Goal: Transaction & Acquisition: Purchase product/service

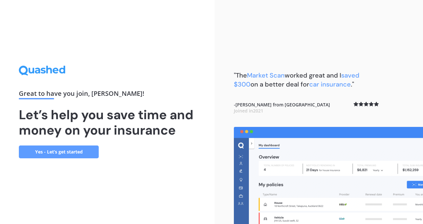
click at [75, 153] on link "Yes - Let’s get started" at bounding box center [59, 151] width 80 height 13
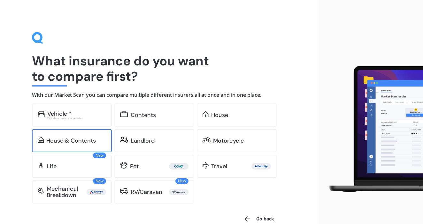
click at [79, 143] on div "House & Contents" at bounding box center [71, 140] width 50 height 6
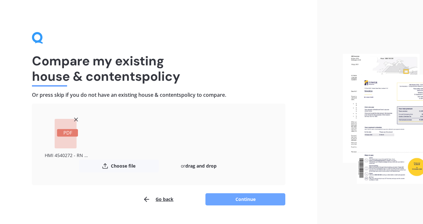
click at [230, 197] on button "Continue" at bounding box center [246, 199] width 80 height 12
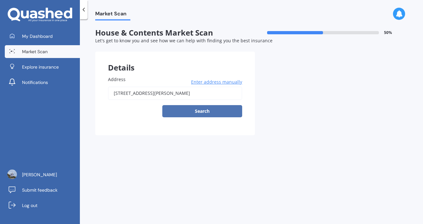
click at [197, 109] on button "Search" at bounding box center [202, 111] width 80 height 12
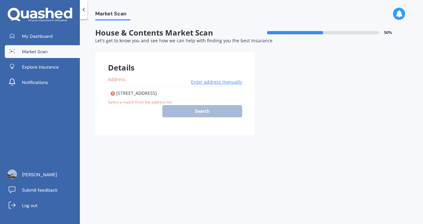
type input "[STREET_ADDRESS]"
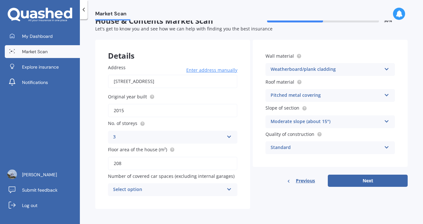
click at [227, 188] on icon at bounding box center [229, 187] width 5 height 4
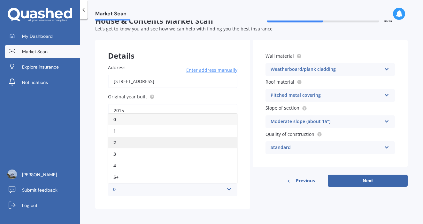
click at [186, 139] on div "2" at bounding box center [172, 143] width 129 height 12
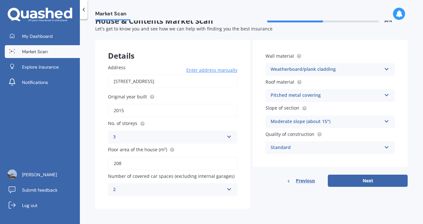
click at [379, 146] on div "Standard Standard High Prestige" at bounding box center [331, 147] width 130 height 13
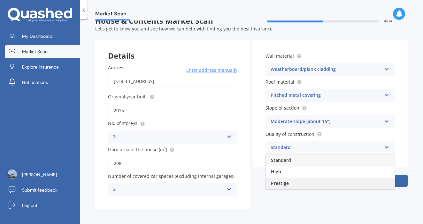
click at [353, 184] on div "Prestige" at bounding box center [330, 183] width 129 height 12
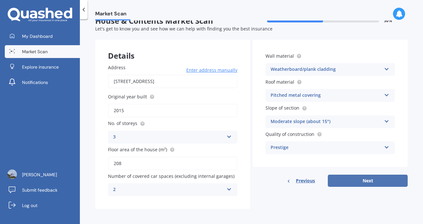
click at [356, 179] on button "Next" at bounding box center [368, 180] width 80 height 12
click at [356, 167] on div "Wall material Weatherboard/plank cladding Artificial weatherboard/plank claddin…" at bounding box center [330, 103] width 155 height 127
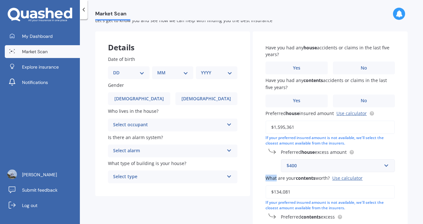
scroll to position [18, 0]
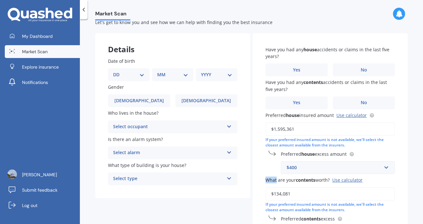
select select "15"
select select "07"
click at [220, 75] on select "YYYY 2009 2008 2007 2006 2005 2004 2003 2002 2001 2000 1999 1998 1997 1996 1995…" at bounding box center [215, 74] width 29 height 7
select select "1976"
click at [201, 99] on span "[DEMOGRAPHIC_DATA]" at bounding box center [206, 100] width 51 height 5
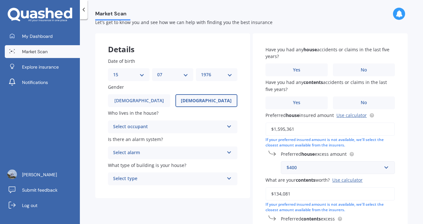
click at [0, 0] on input "[DEMOGRAPHIC_DATA]" at bounding box center [0, 0] width 0 height 0
click at [227, 125] on icon at bounding box center [229, 125] width 5 height 4
click at [212, 137] on div "Owner" at bounding box center [172, 139] width 129 height 12
click at [214, 150] on div "Select alarm" at bounding box center [168, 153] width 111 height 8
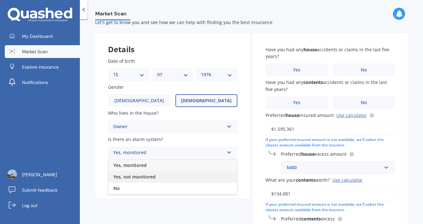
click at [188, 174] on div "Yes, not monitored" at bounding box center [172, 177] width 129 height 12
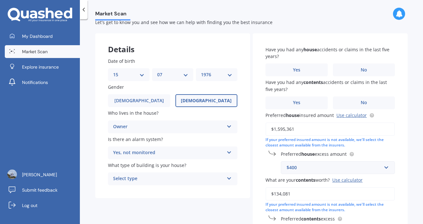
click at [205, 176] on div "Select type" at bounding box center [168, 179] width 111 height 8
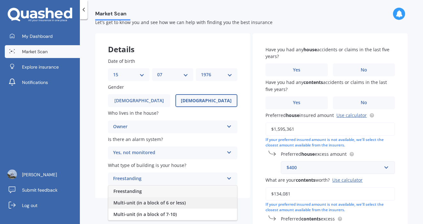
scroll to position [27, 0]
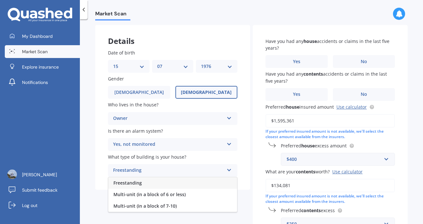
click at [199, 184] on div "Freestanding" at bounding box center [172, 183] width 129 height 12
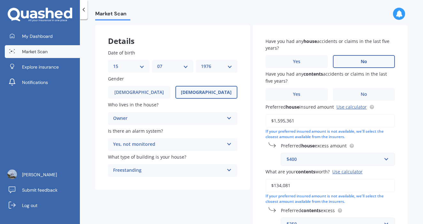
click at [361, 59] on span "No" at bounding box center [364, 61] width 6 height 5
click at [0, 0] on input "No" at bounding box center [0, 0] width 0 height 0
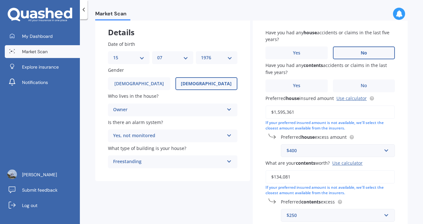
scroll to position [37, 0]
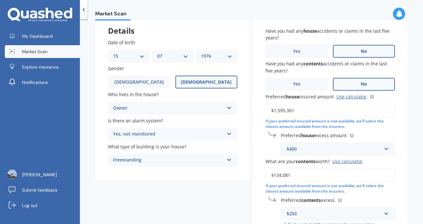
click at [343, 83] on label "No" at bounding box center [364, 84] width 62 height 13
click at [0, 0] on input "No" at bounding box center [0, 0] width 0 height 0
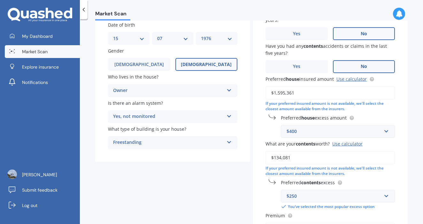
scroll to position [58, 0]
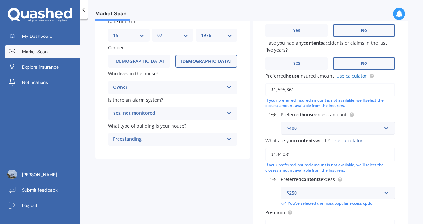
click at [349, 75] on link "Use calculator" at bounding box center [352, 76] width 30 height 6
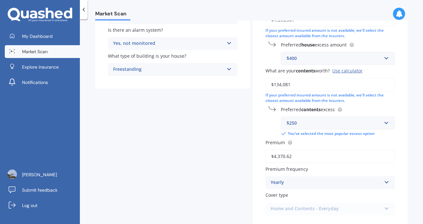
scroll to position [130, 0]
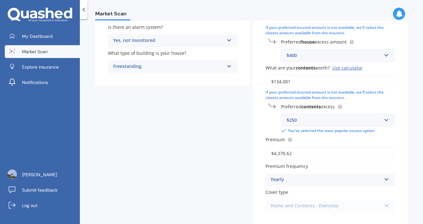
click at [344, 65] on div "Use calculator" at bounding box center [348, 68] width 30 height 6
click at [344, 75] on input "$134,081" at bounding box center [331, 81] width 130 height 13
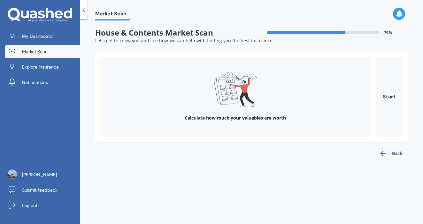
scroll to position [0, 0]
click at [395, 97] on button "Start" at bounding box center [389, 97] width 27 height 80
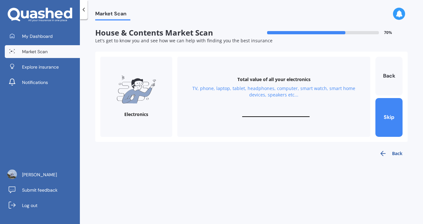
click at [264, 114] on input "text" at bounding box center [275, 114] width 67 height 6
type input "$1,500,000"
click at [389, 124] on button "Next" at bounding box center [389, 117] width 27 height 39
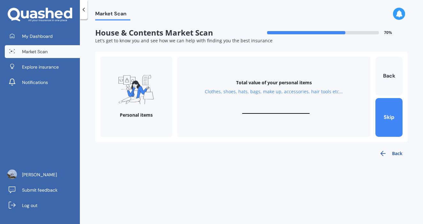
click at [266, 108] on input "text" at bounding box center [275, 110] width 67 height 6
type input "$15,000"
click at [384, 121] on button "Next" at bounding box center [389, 117] width 27 height 39
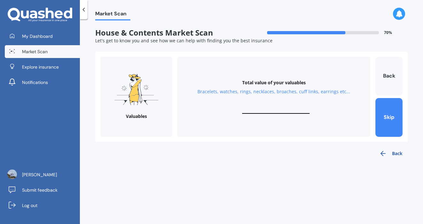
click at [266, 109] on input "text" at bounding box center [275, 110] width 67 height 6
paste input "$691,738,947,896"
type input "$6"
